Goal: Information Seeking & Learning: Find specific page/section

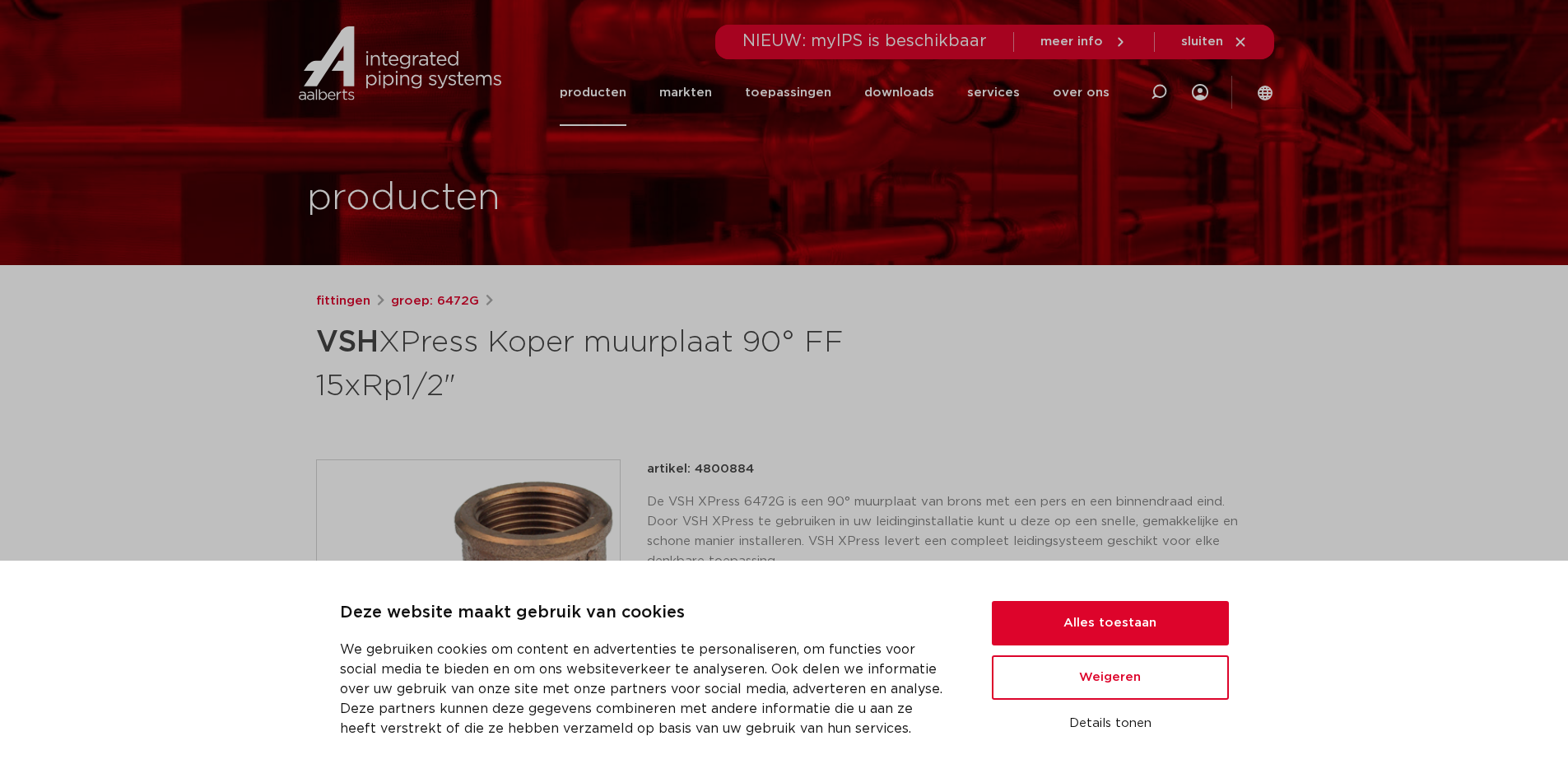
click at [610, 89] on link "producten" at bounding box center [592, 92] width 66 height 66
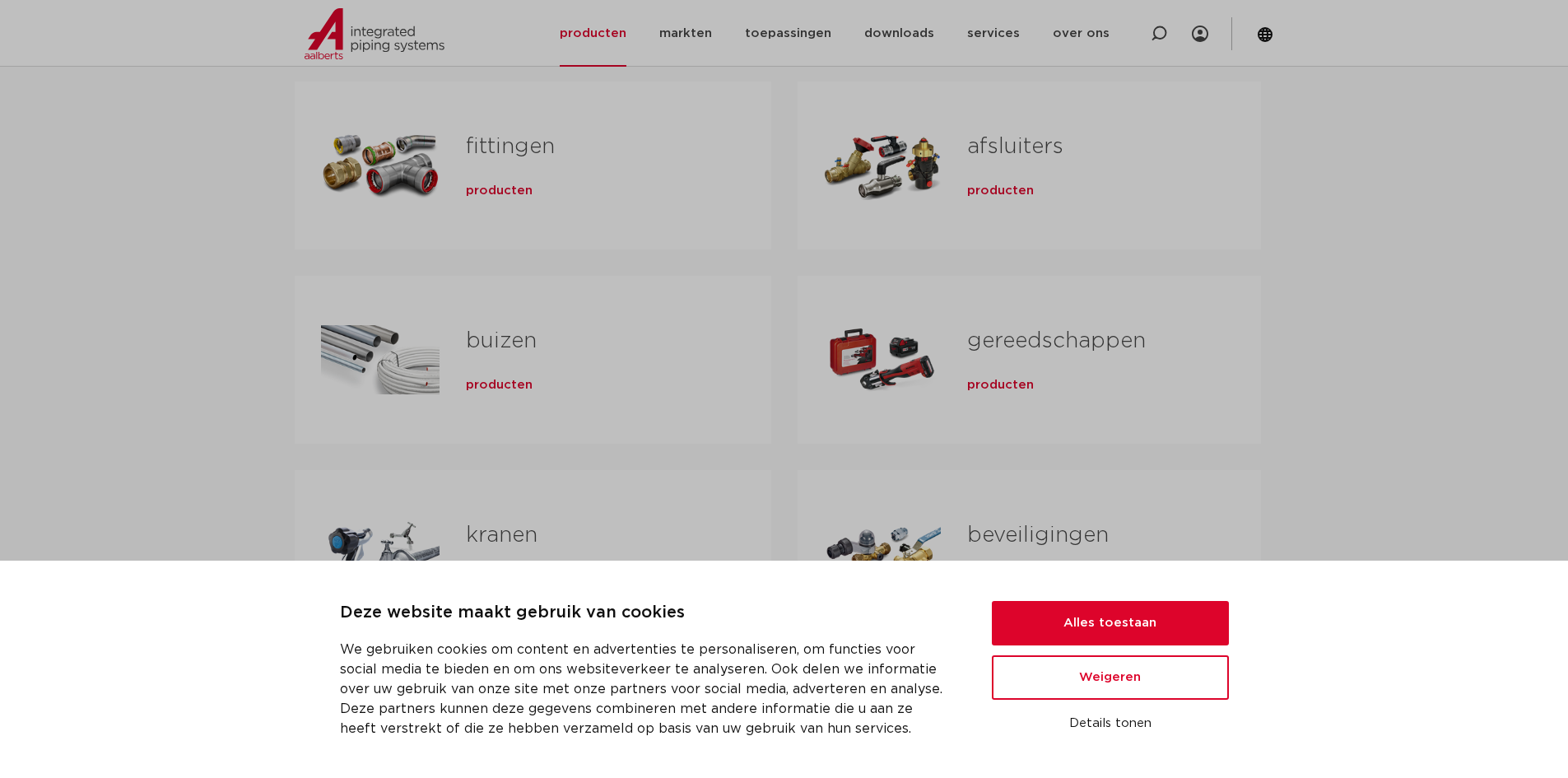
scroll to position [247, 0]
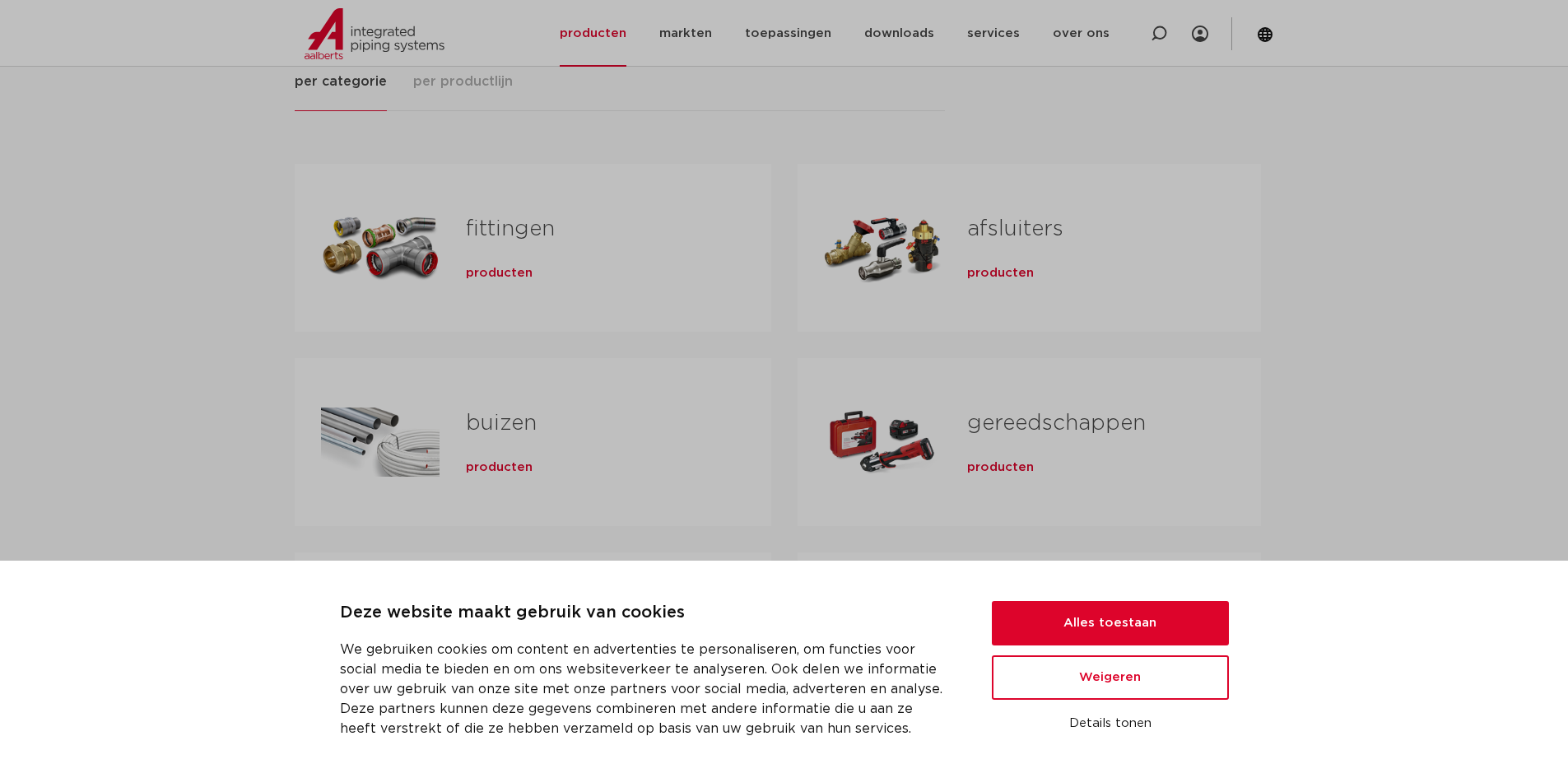
click at [492, 422] on link "buizen" at bounding box center [500, 423] width 70 height 22
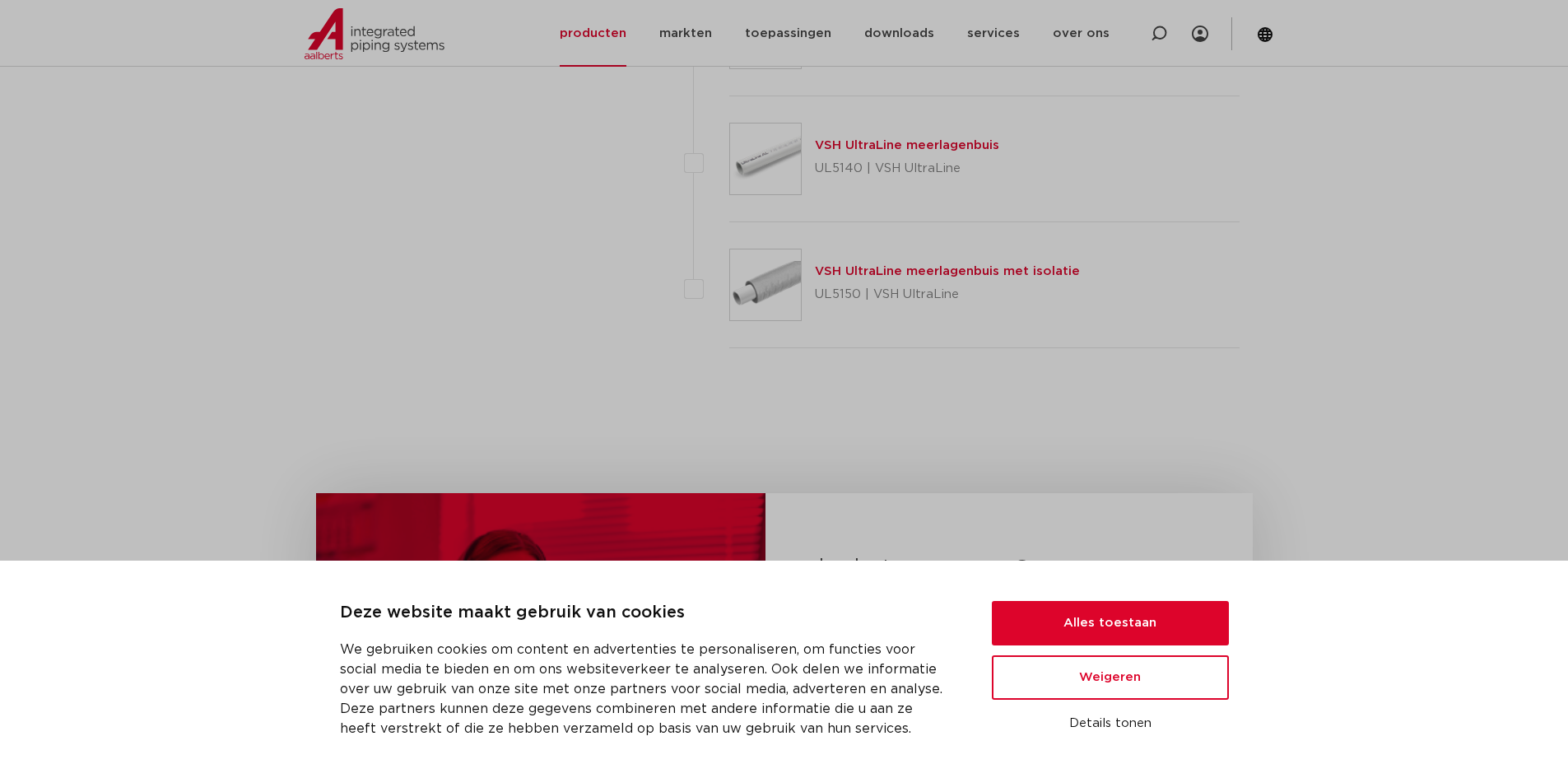
scroll to position [2880, 0]
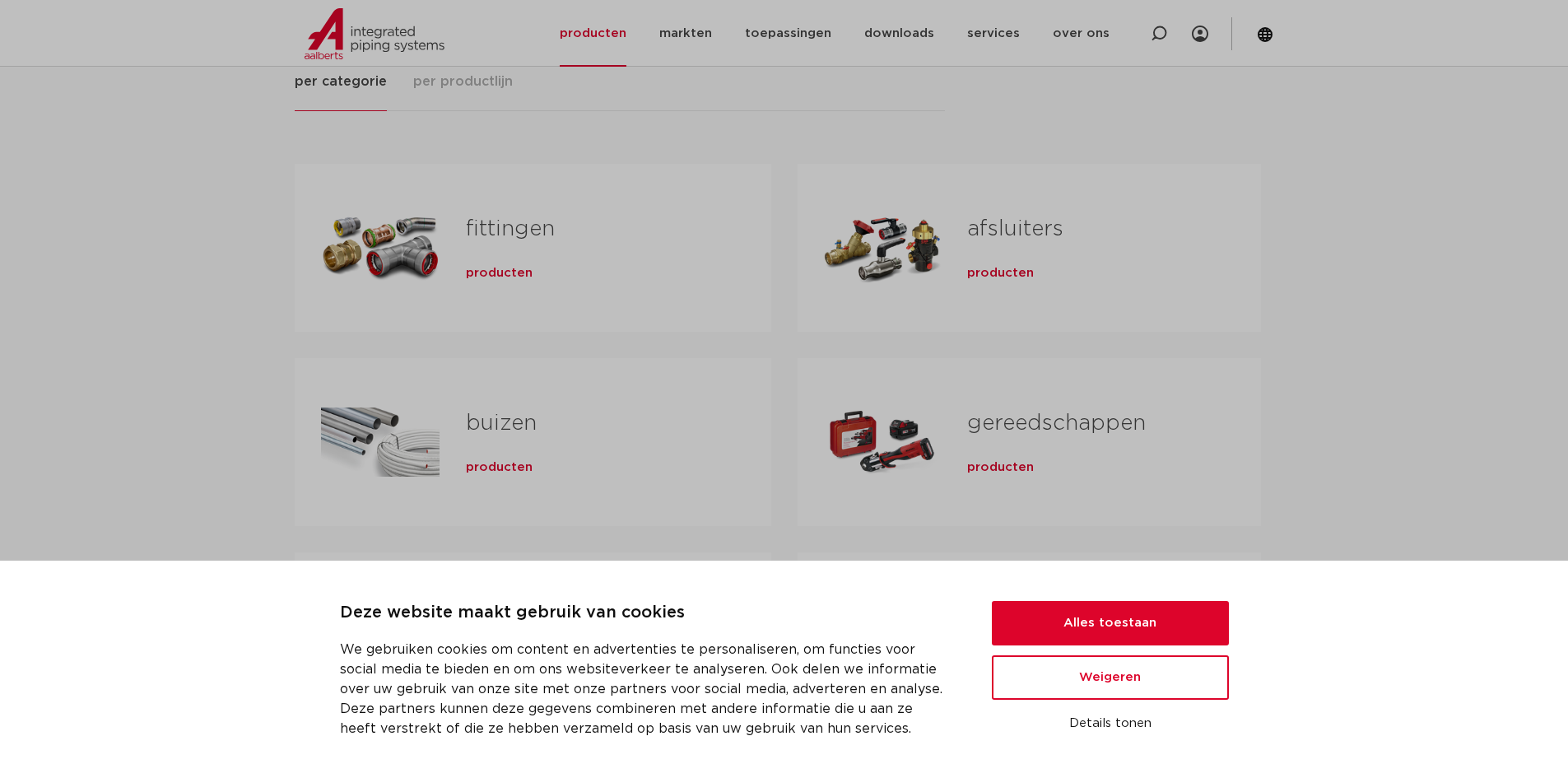
click at [407, 247] on div "Tabs. Open items met enter of spatie, sluit af met escape en navigeer met de pi…" at bounding box center [379, 248] width 118 height 115
click at [1090, 622] on button "Alles toestaan" at bounding box center [1110, 622] width 237 height 45
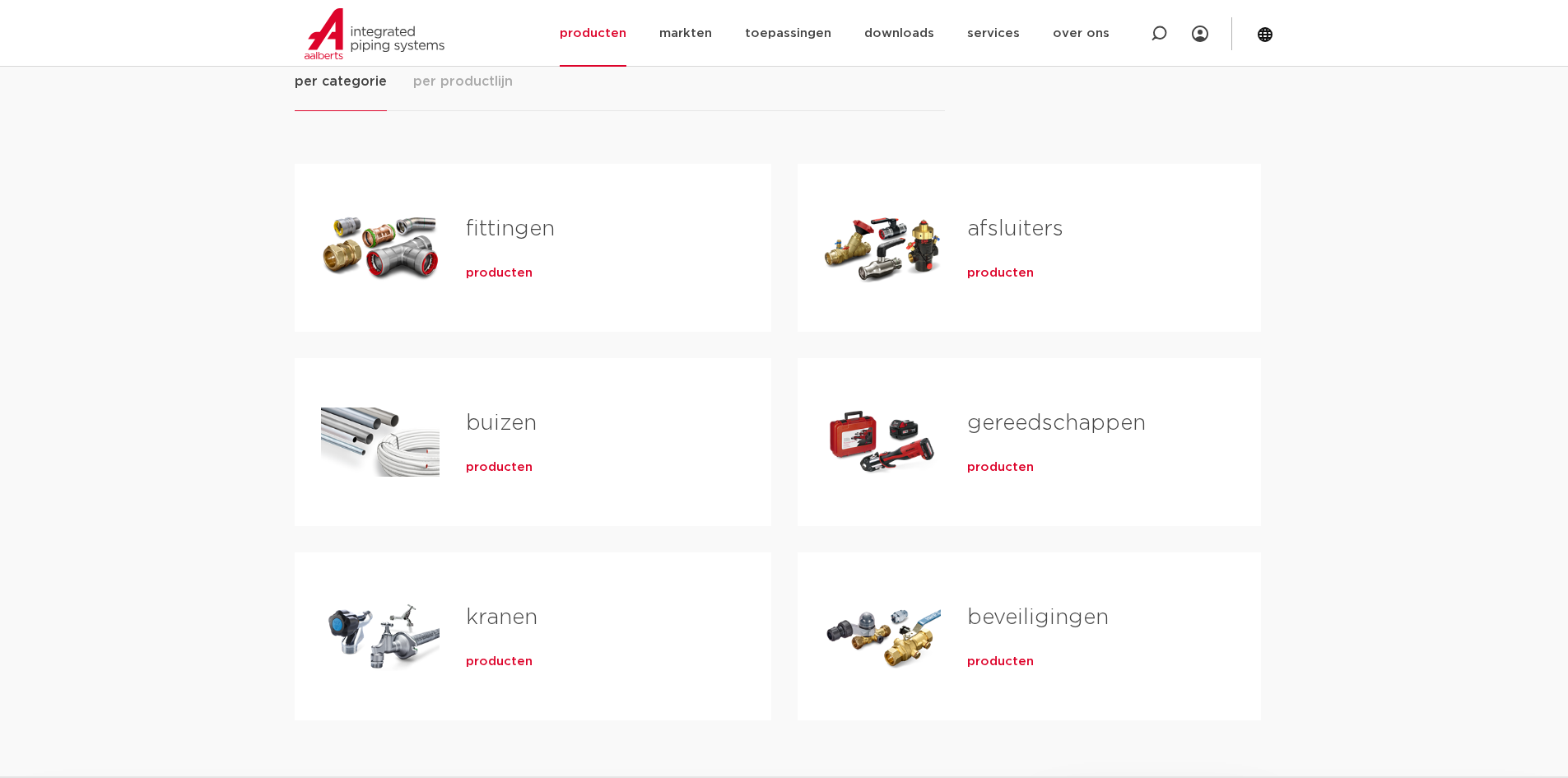
click at [484, 273] on span "producten" at bounding box center [498, 273] width 66 height 17
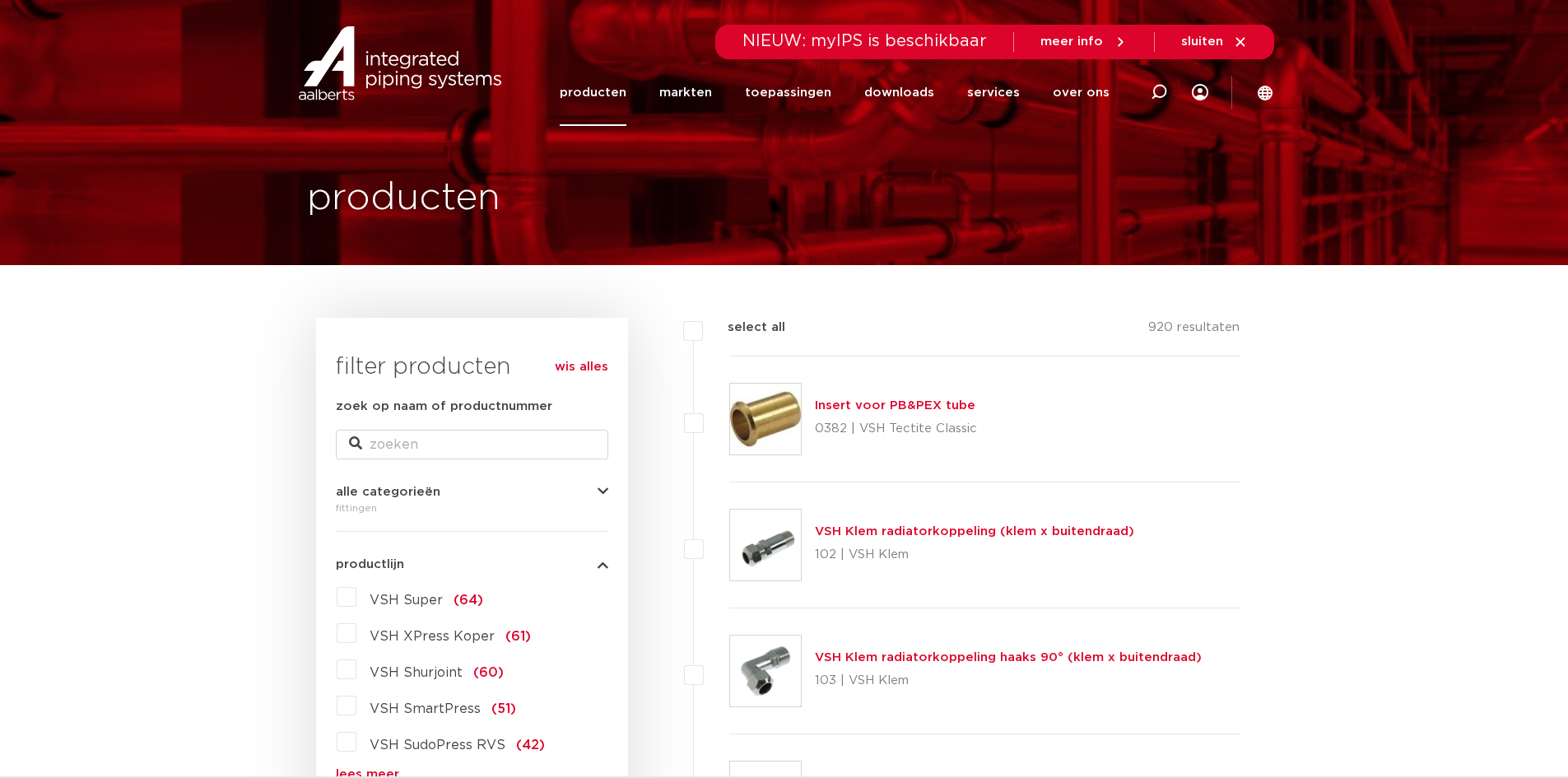
click at [1238, 39] on icon at bounding box center [1240, 42] width 15 height 15
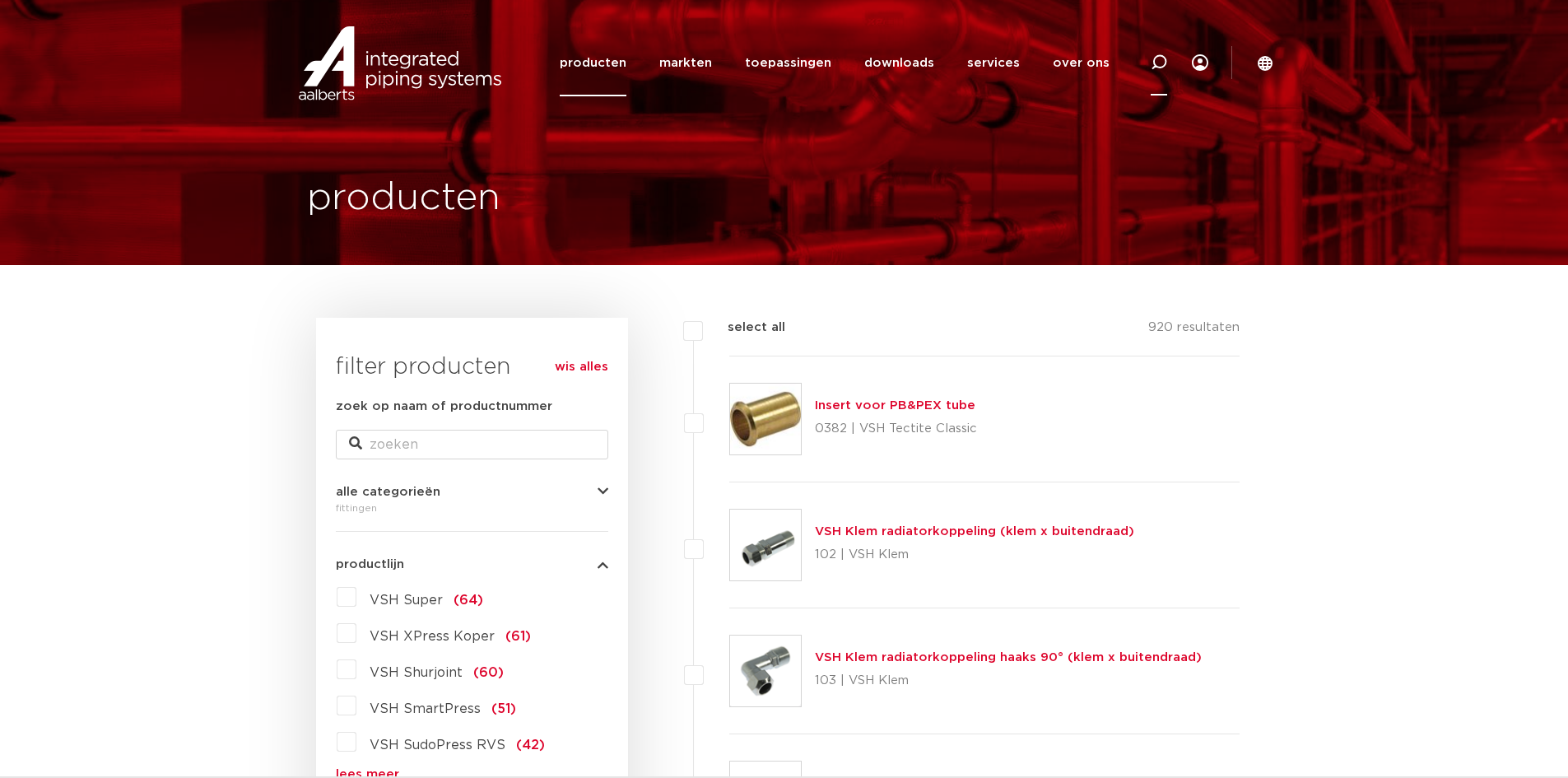
click at [1160, 60] on icon at bounding box center [1158, 63] width 17 height 17
type input "muurbeugel"
click button "Zoeken" at bounding box center [0, 0] width 0 height 0
